Goal: Check status: Check status

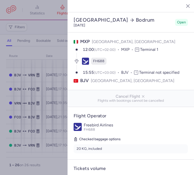
select select "days"
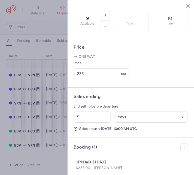
scroll to position [186, 0]
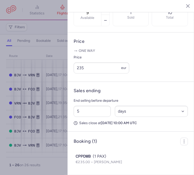
click at [183, 7] on icon "button" at bounding box center [183, 5] width 5 height 5
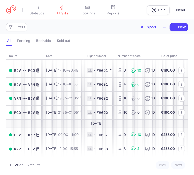
scroll to position [184, 0]
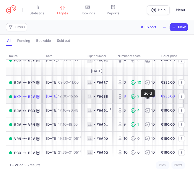
click at [136, 99] on icon at bounding box center [133, 96] width 5 height 5
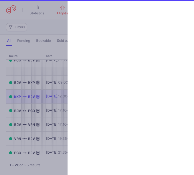
select select "days"
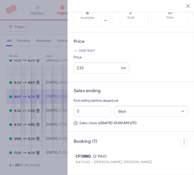
scroll to position [186, 0]
click at [183, 7] on icon "button" at bounding box center [183, 5] width 5 height 5
